Goal: Transaction & Acquisition: Purchase product/service

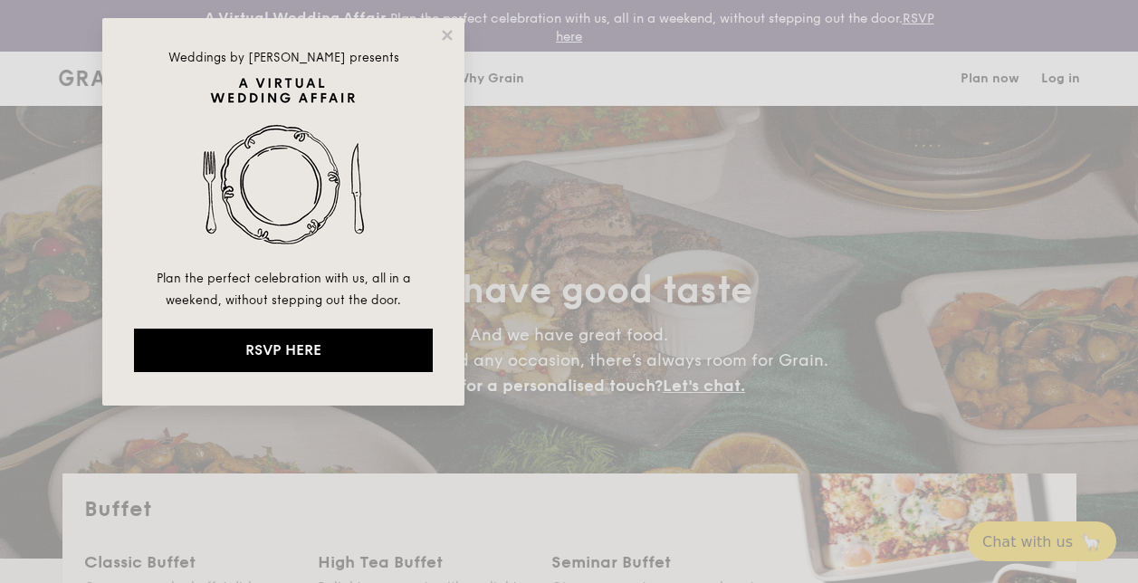
select select
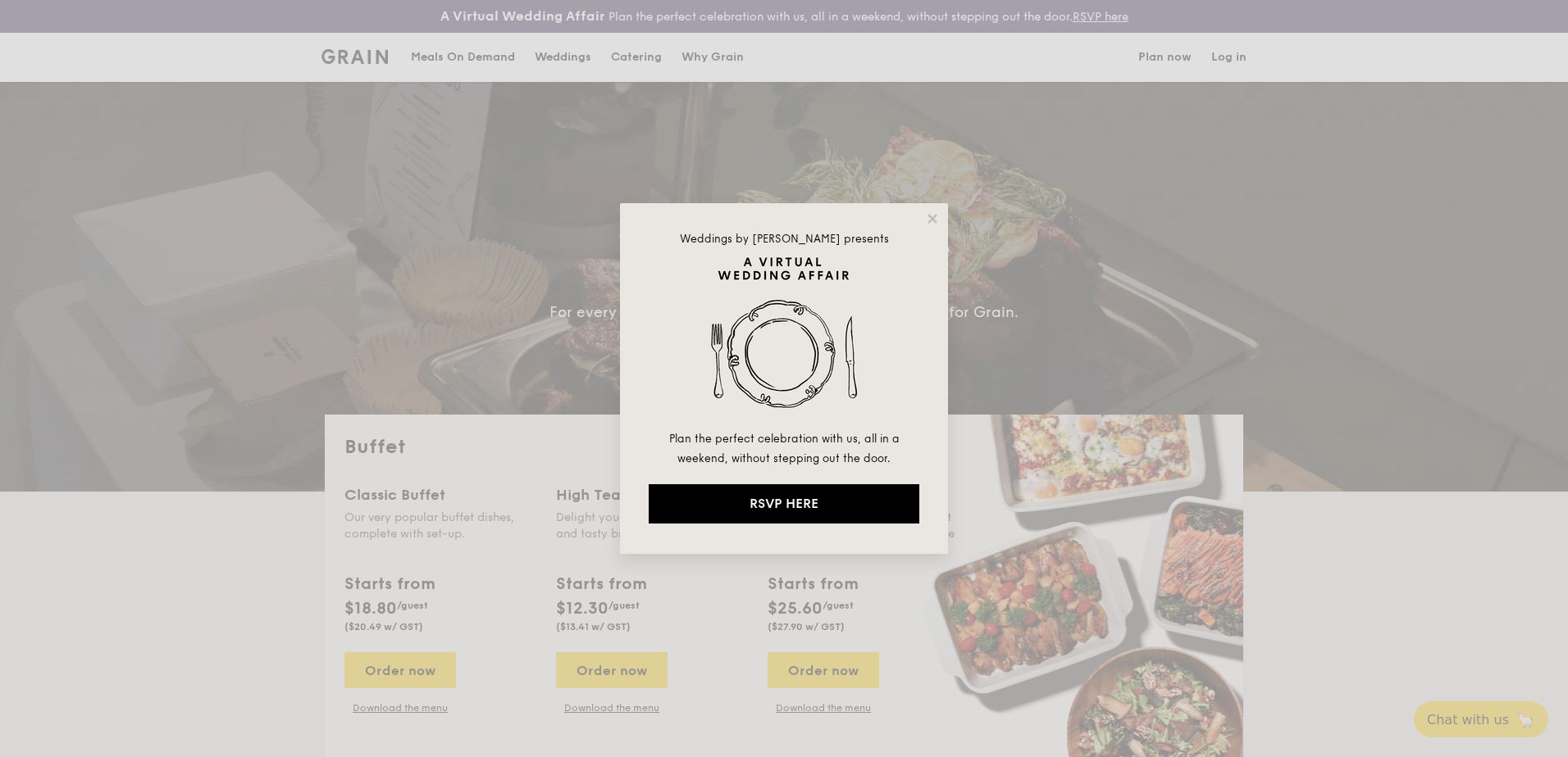
click at [924, 212] on div "Weddings by [PERSON_NAME] presents Plan the perfect celebration with us, all in…" at bounding box center [784, 378] width 328 height 350
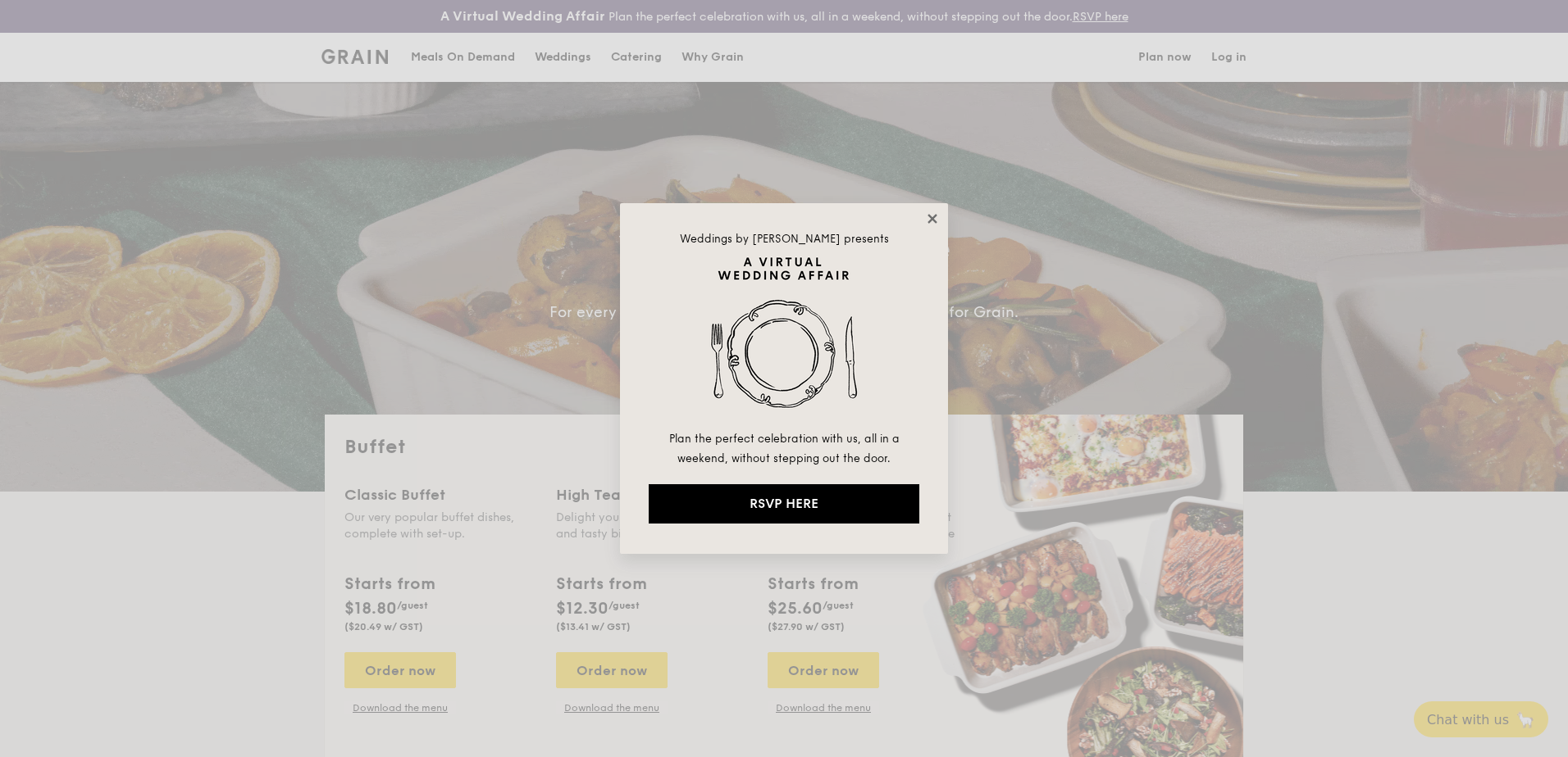
click at [930, 216] on icon at bounding box center [932, 218] width 9 height 9
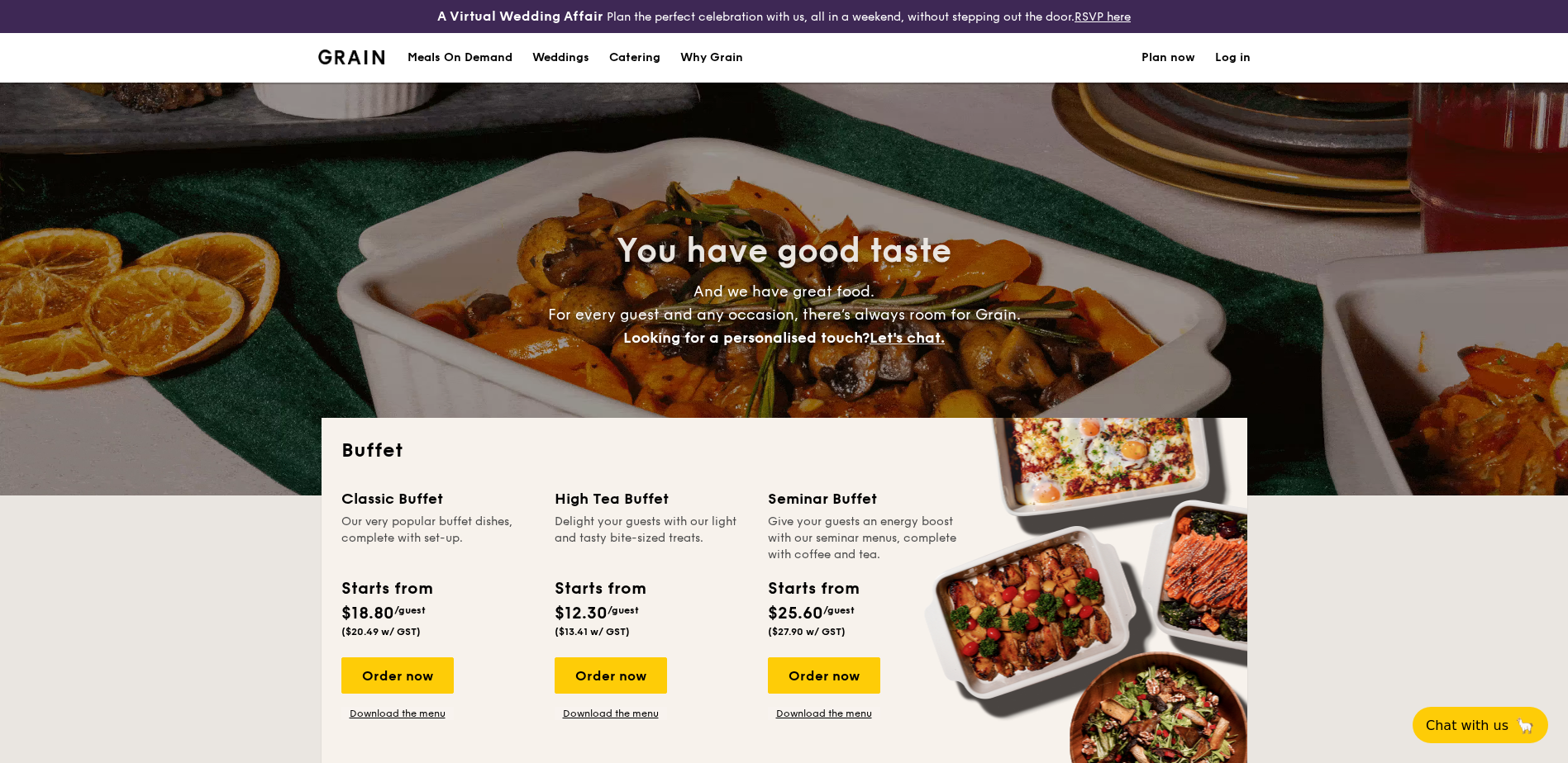
click at [448, 54] on div "Meals On Demand" at bounding box center [459, 57] width 105 height 49
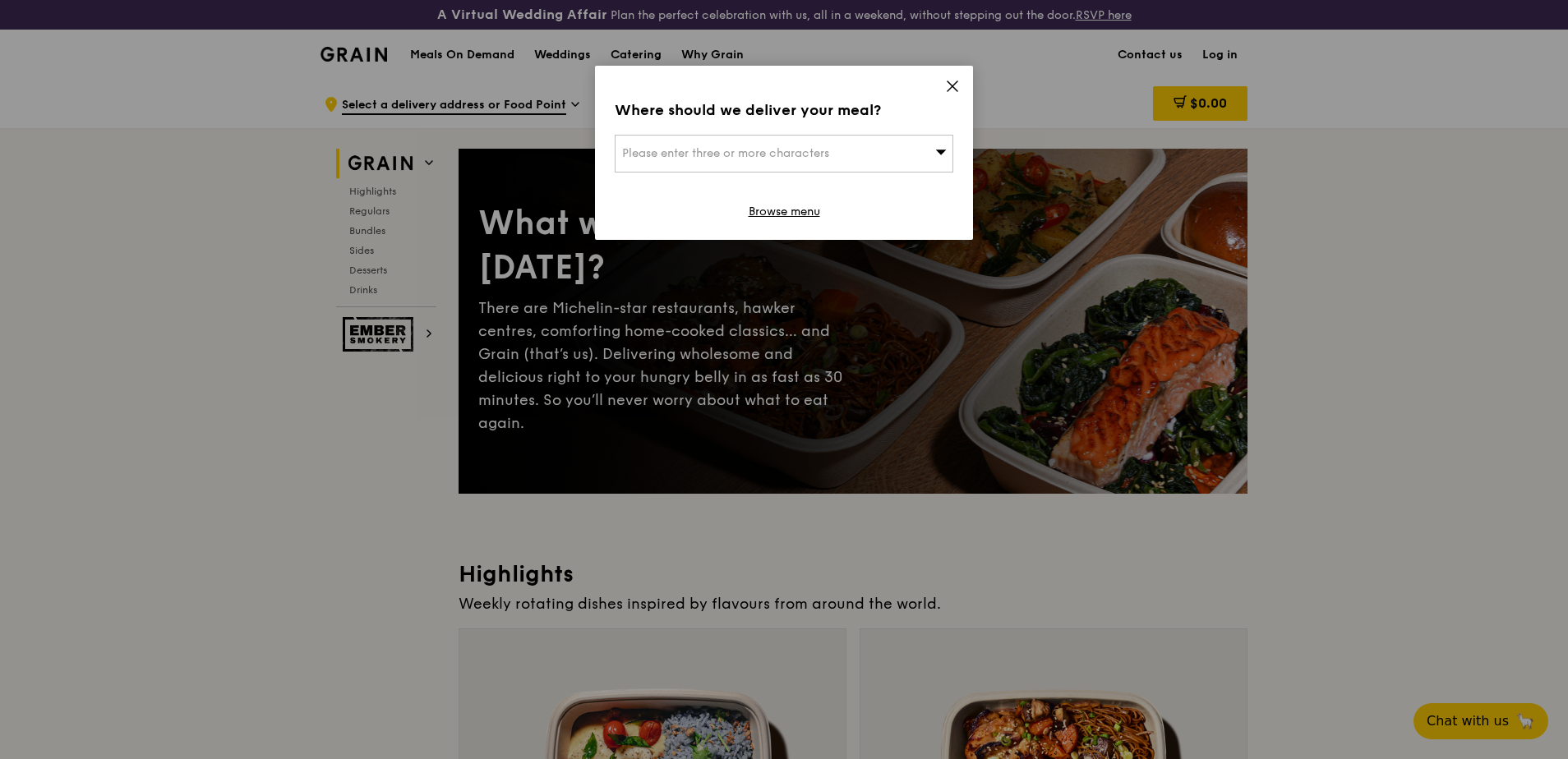
click at [947, 82] on icon at bounding box center [952, 86] width 15 height 15
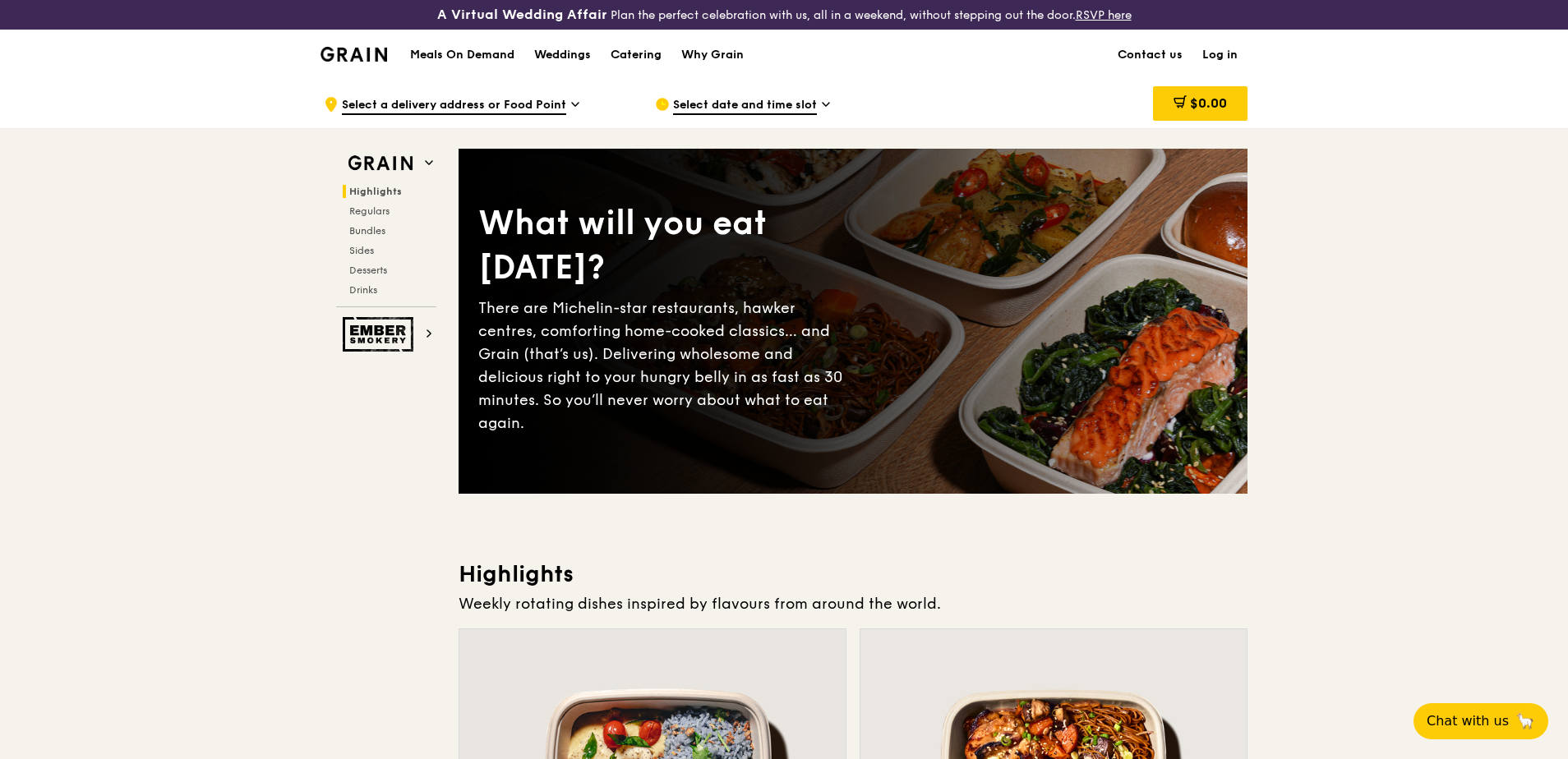
click at [352, 46] on div "Grain logo" at bounding box center [353, 54] width 66 height 49
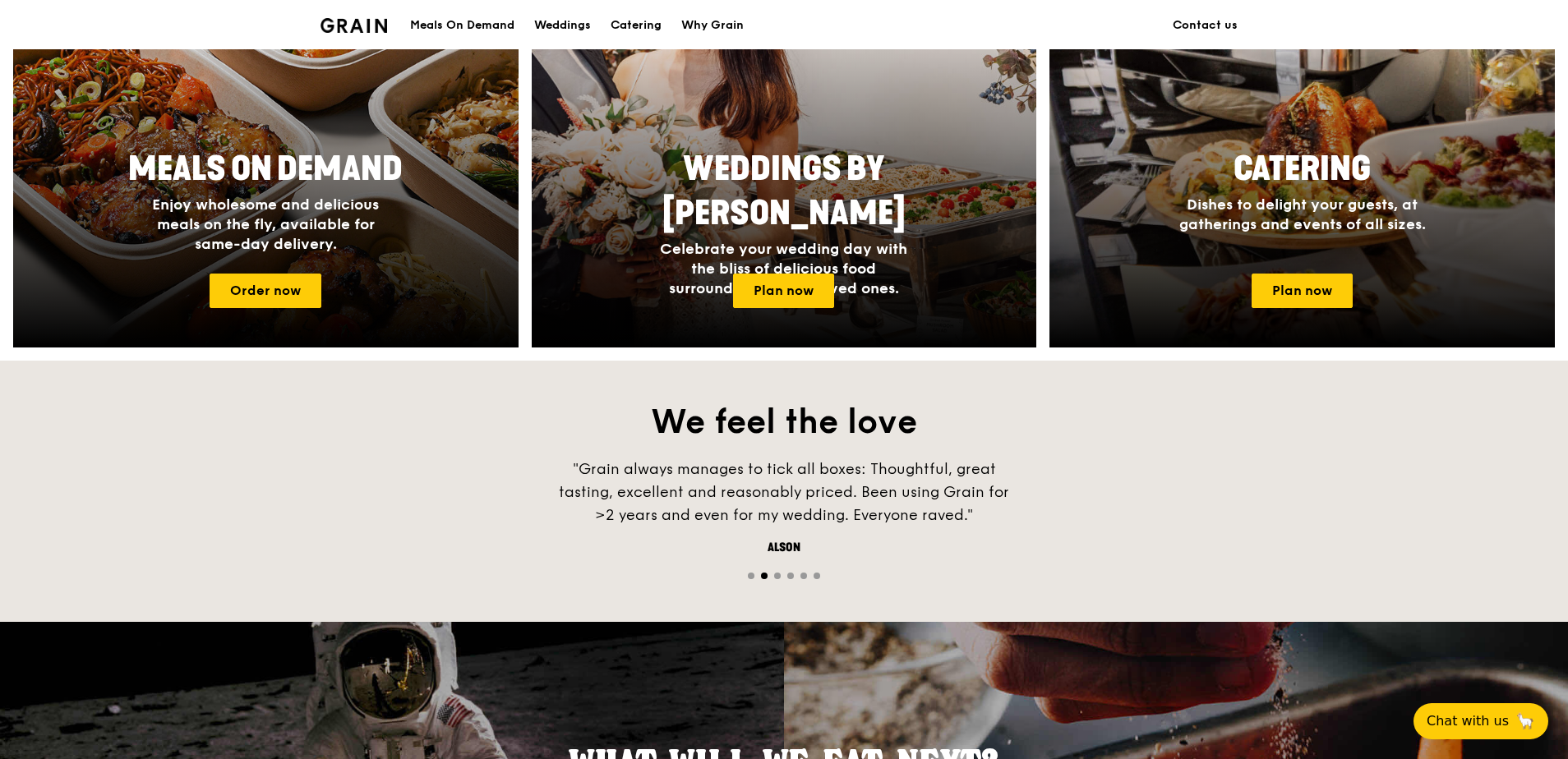
scroll to position [643, 0]
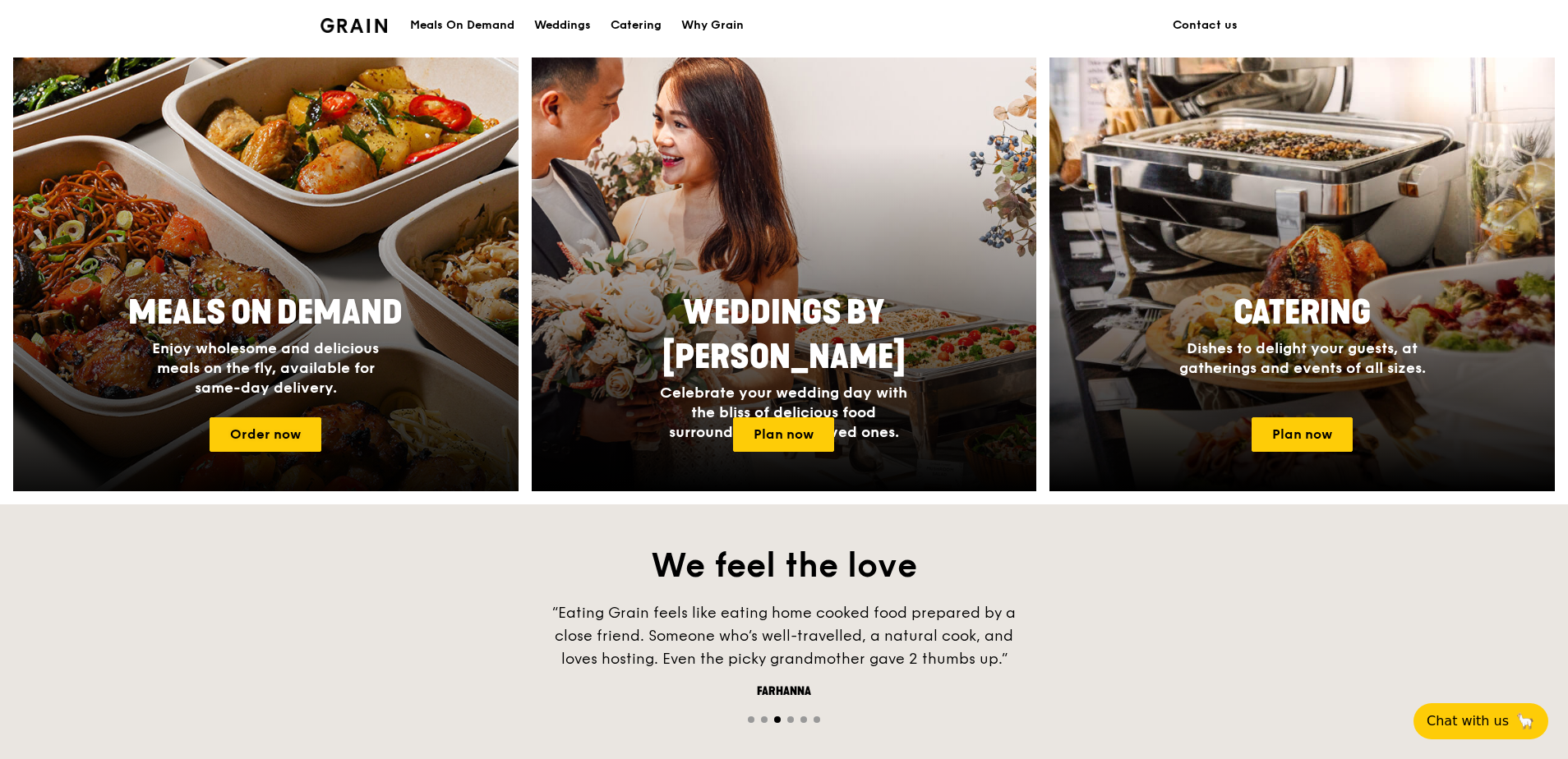
click at [338, 325] on span "Meals On Demand" at bounding box center [265, 312] width 274 height 39
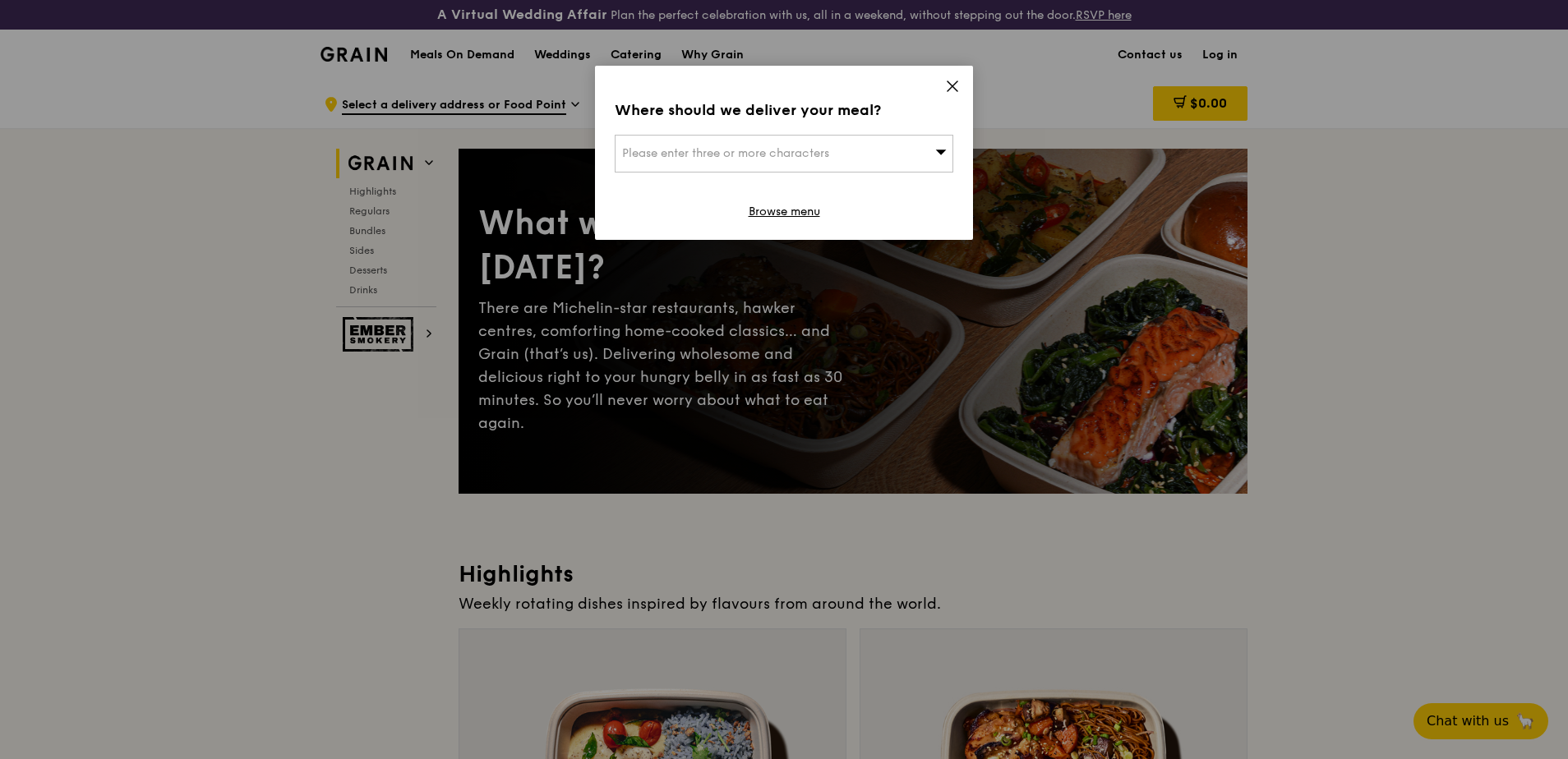
click at [950, 83] on icon at bounding box center [952, 86] width 10 height 10
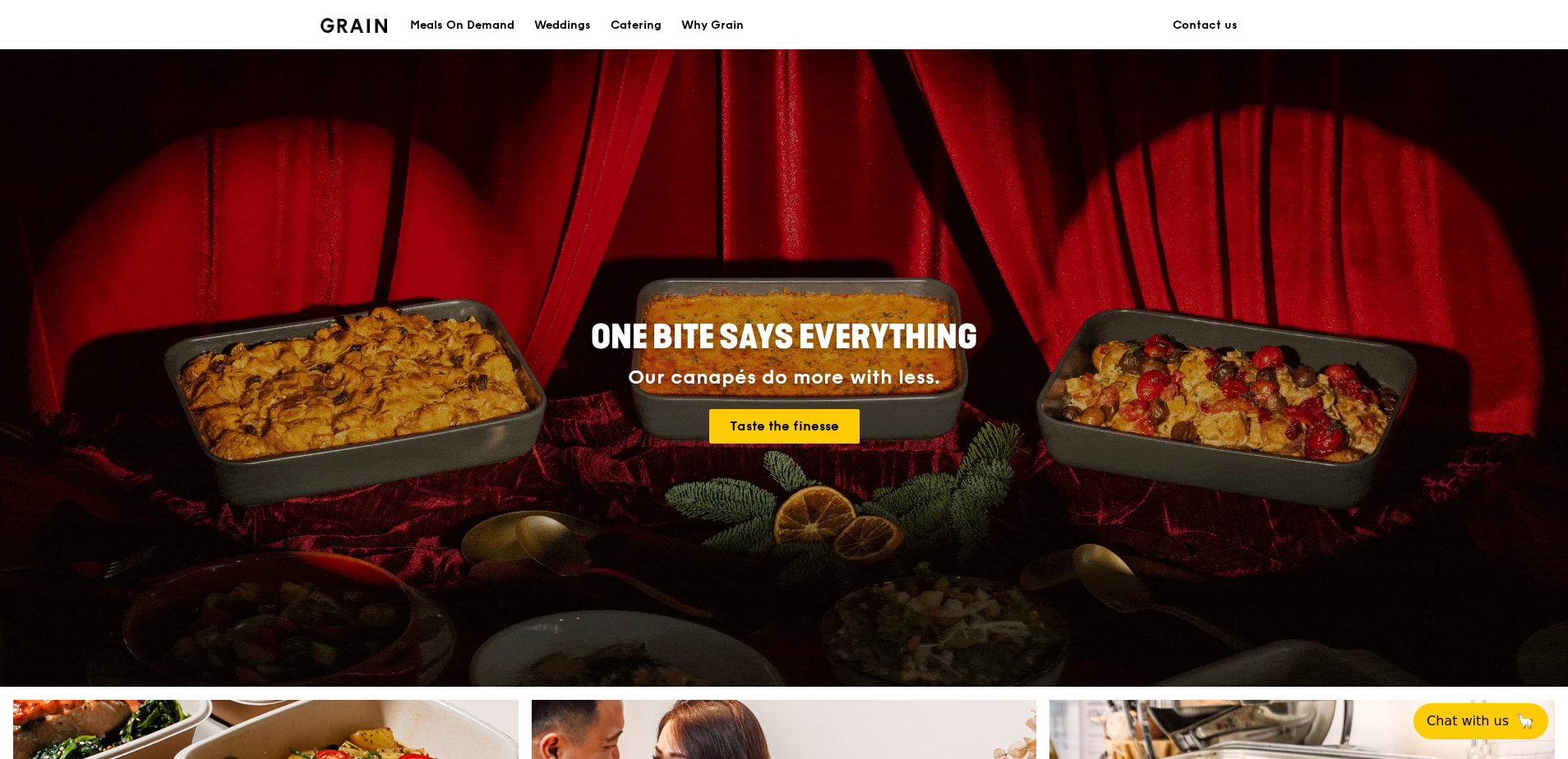
scroll to position [643, 0]
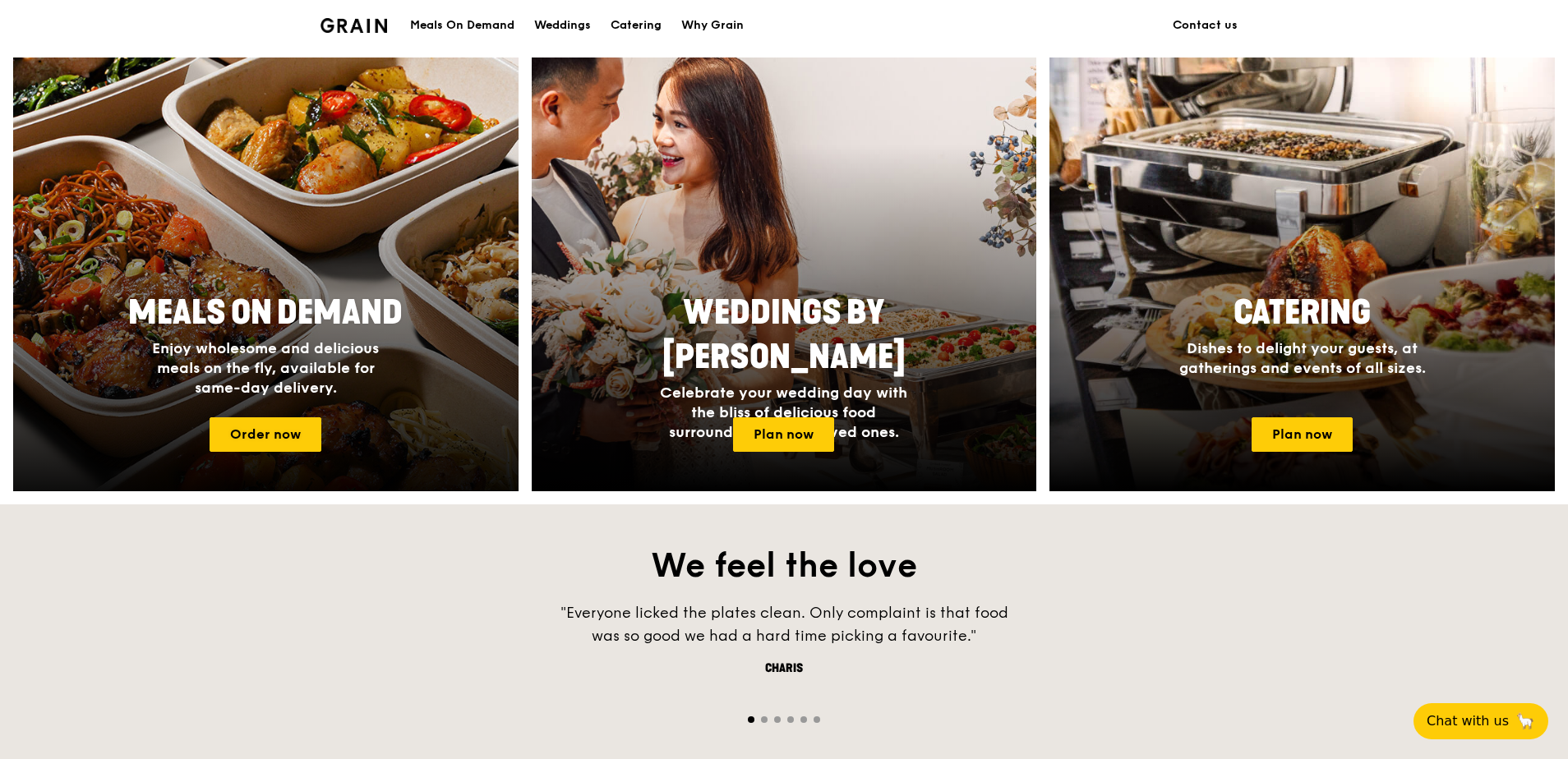
click at [262, 412] on div at bounding box center [265, 275] width 556 height 478
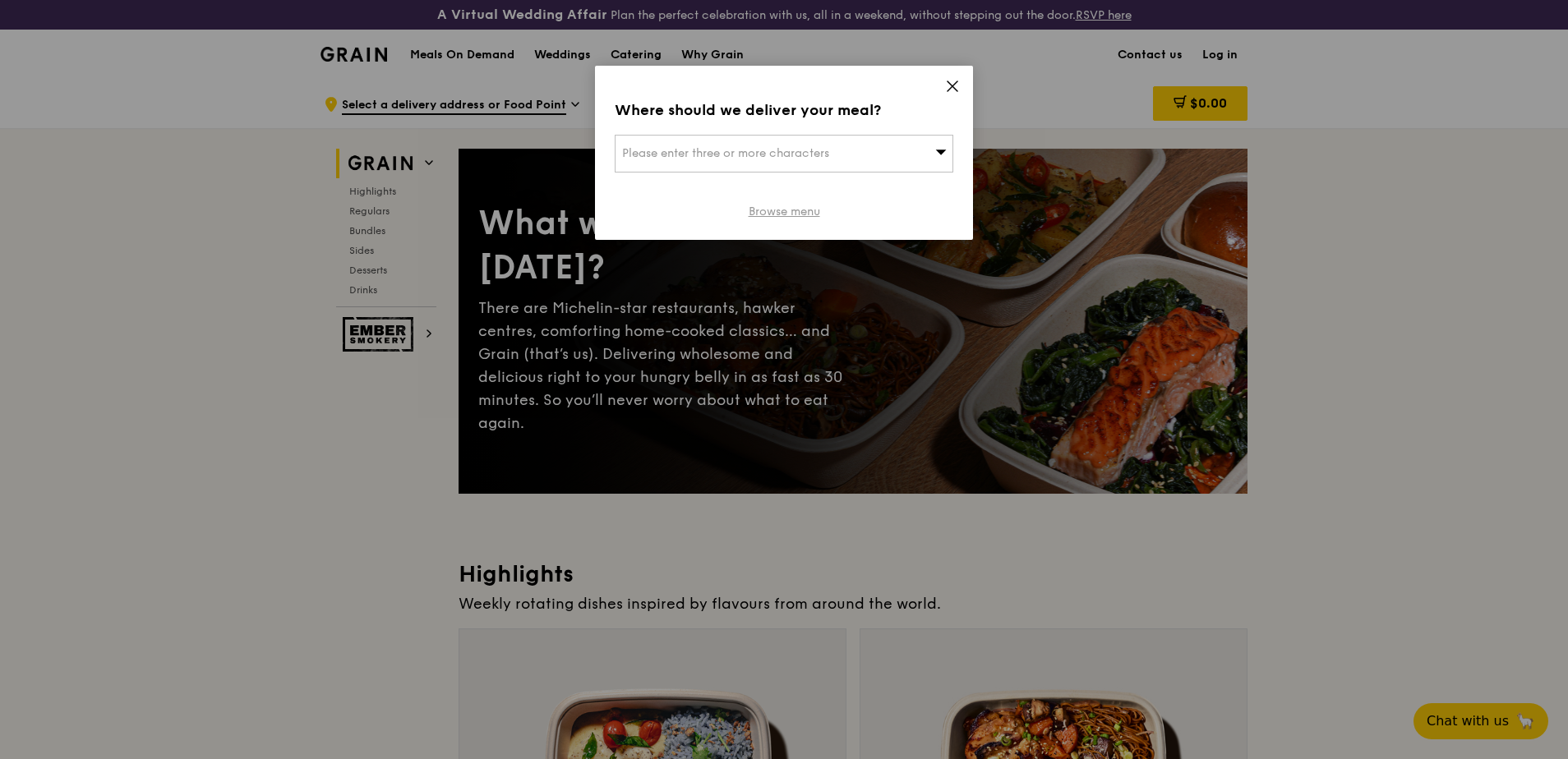
click at [776, 207] on link "Browse menu" at bounding box center [784, 212] width 72 height 16
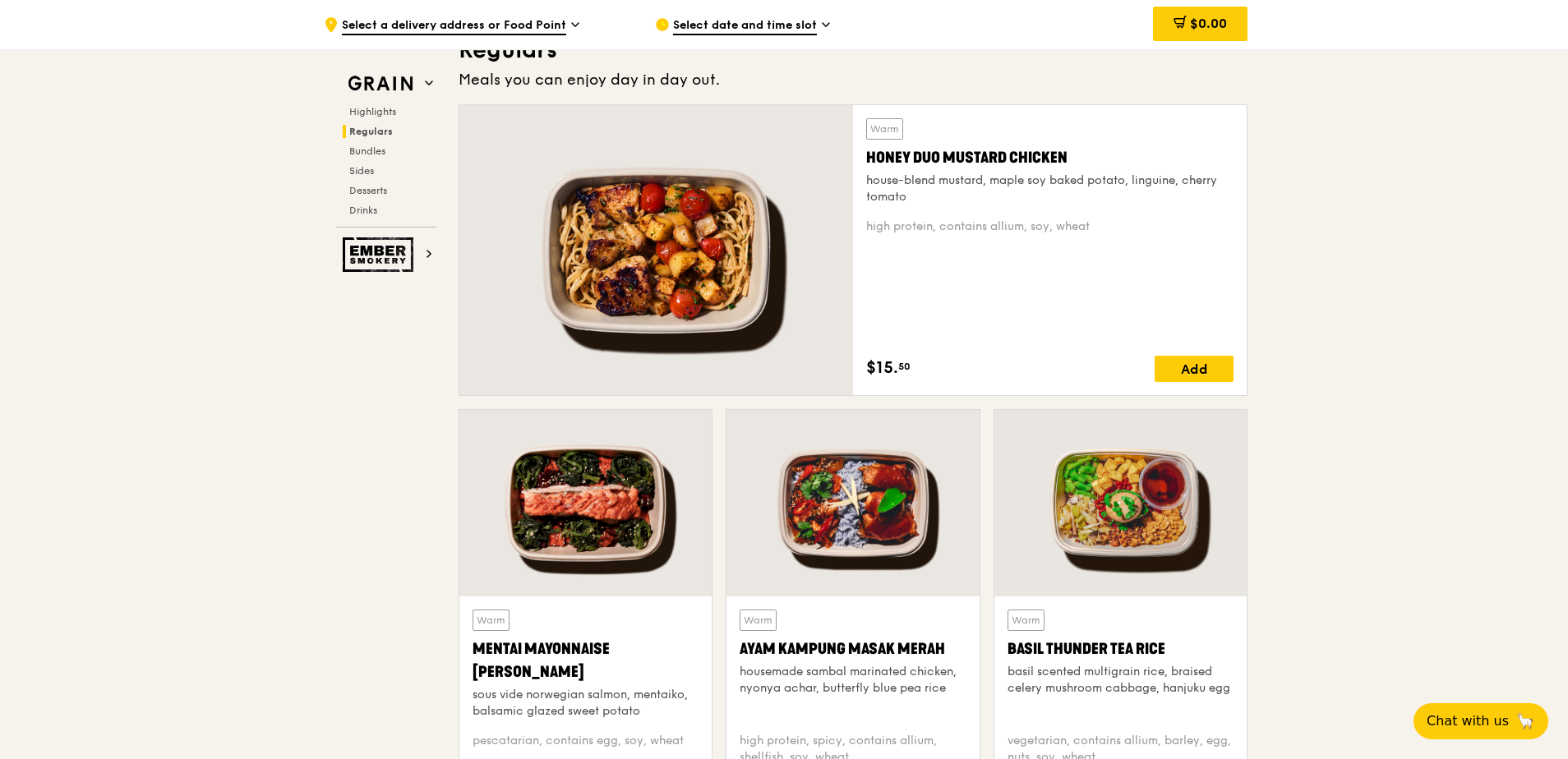
scroll to position [1042, 0]
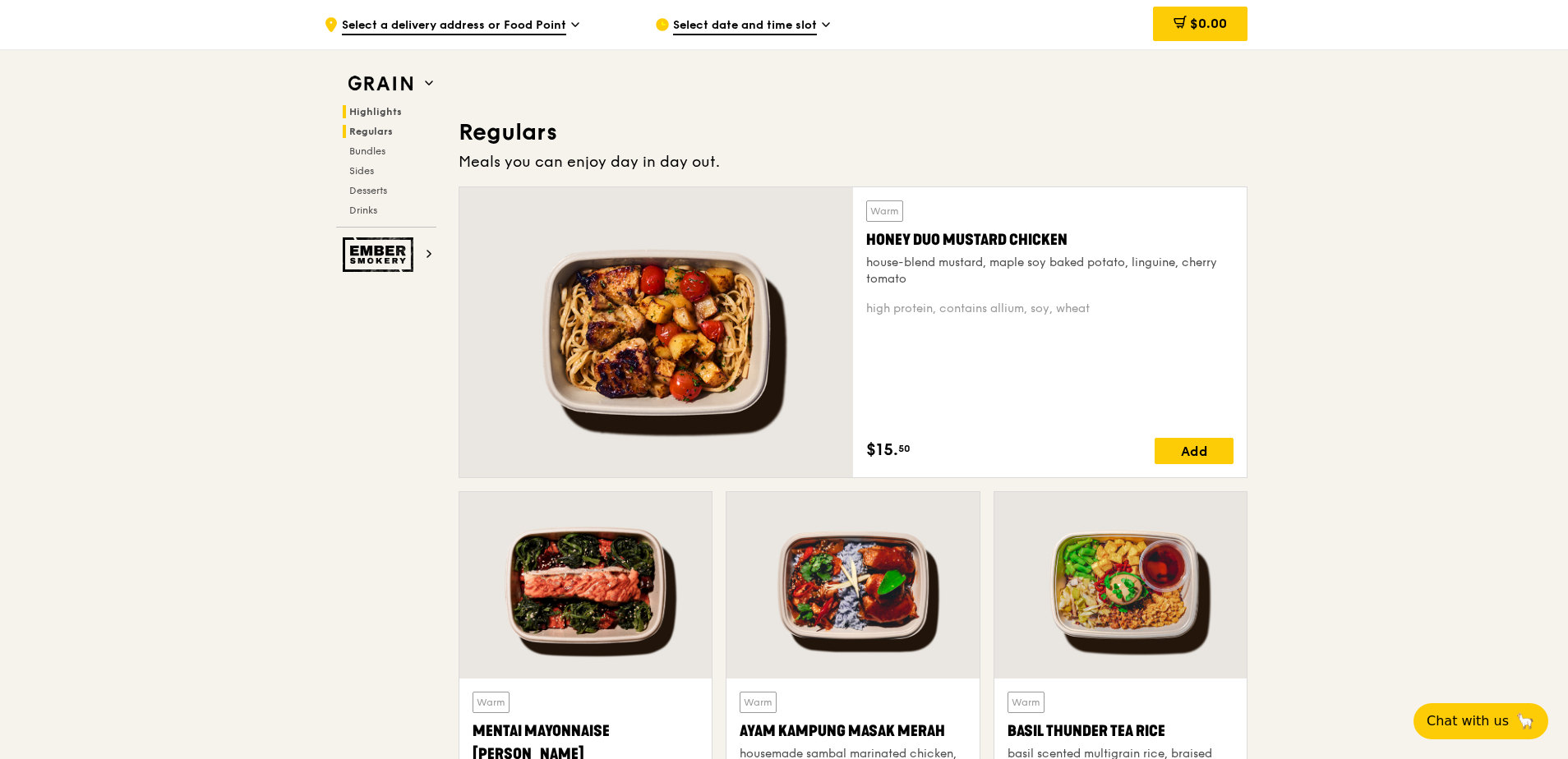
click at [375, 132] on span "Regulars" at bounding box center [371, 132] width 44 height 12
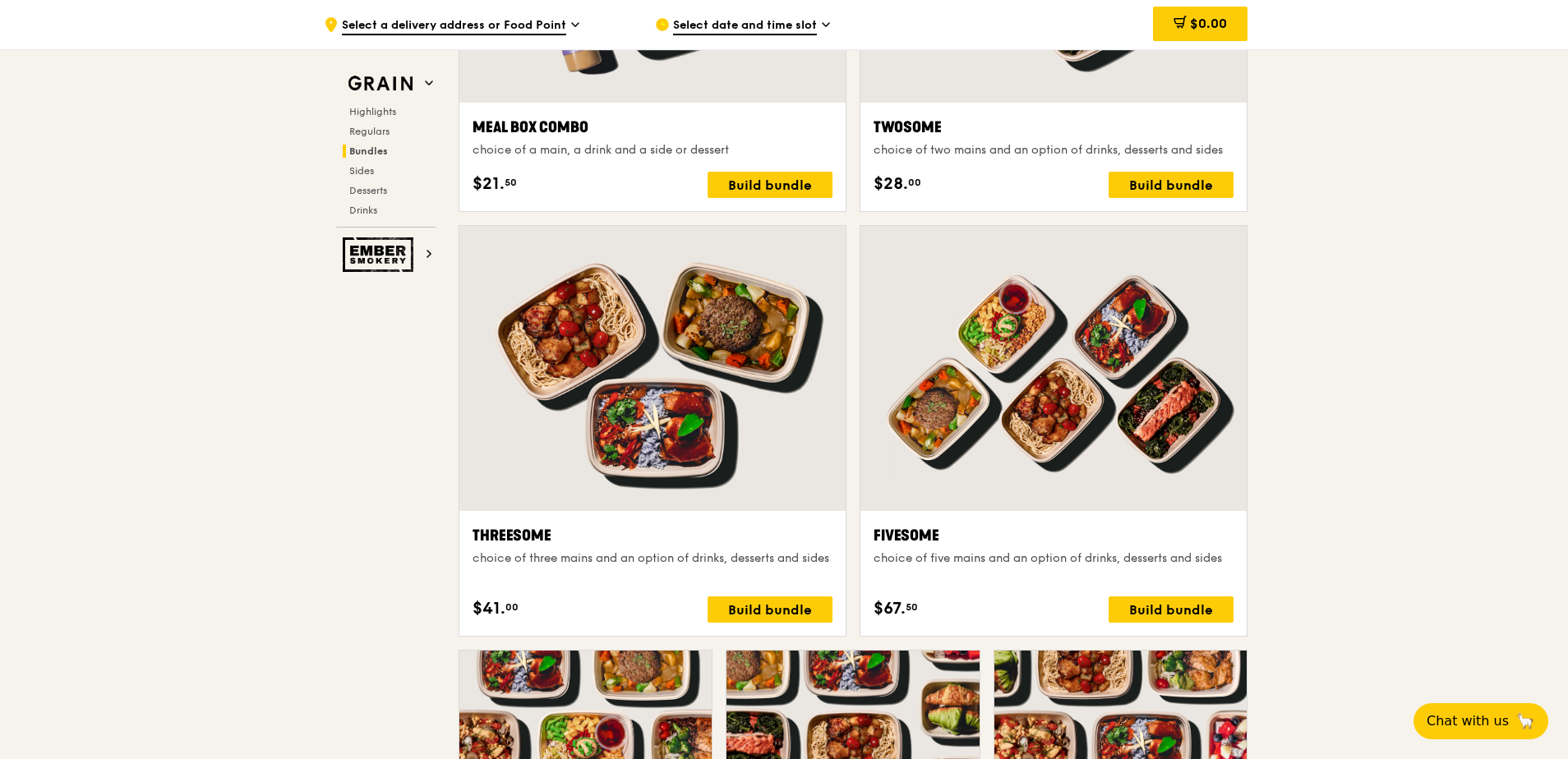
scroll to position [2737, 0]
